Goal: Find specific page/section: Find specific page/section

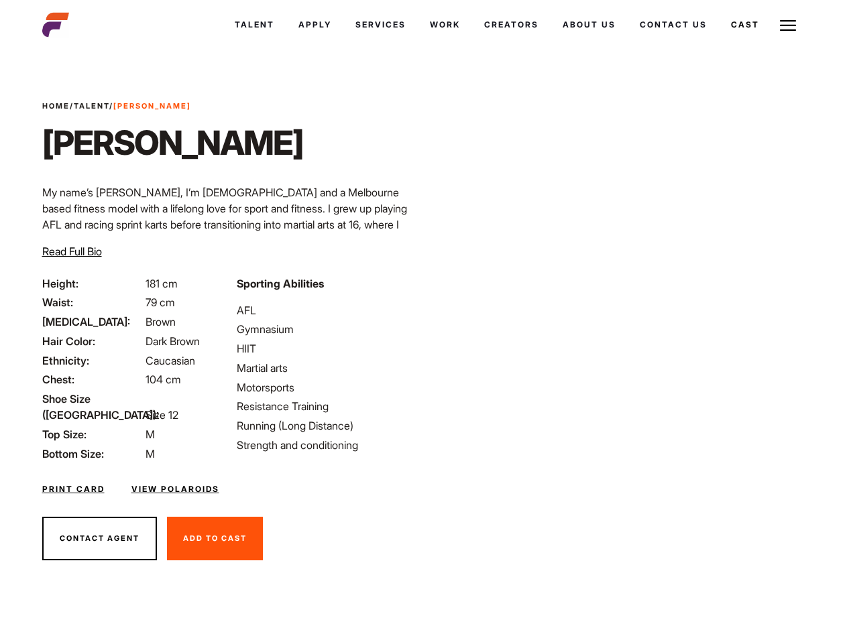
click at [719, 43] on link "Cast" at bounding box center [745, 25] width 52 height 36
click at [0, 0] on link "Casted Talent" at bounding box center [0, 0] width 0 height 0
